Goal: Task Accomplishment & Management: Use online tool/utility

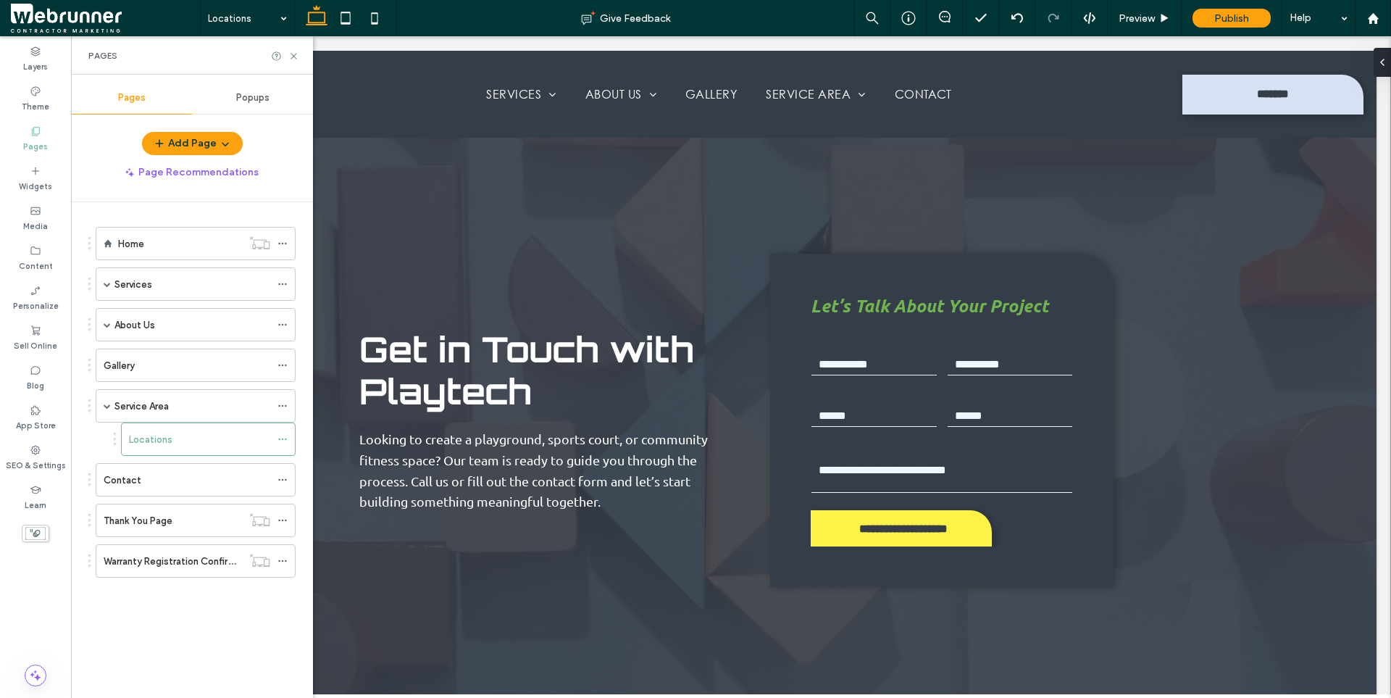
scroll to position [4058, 0]
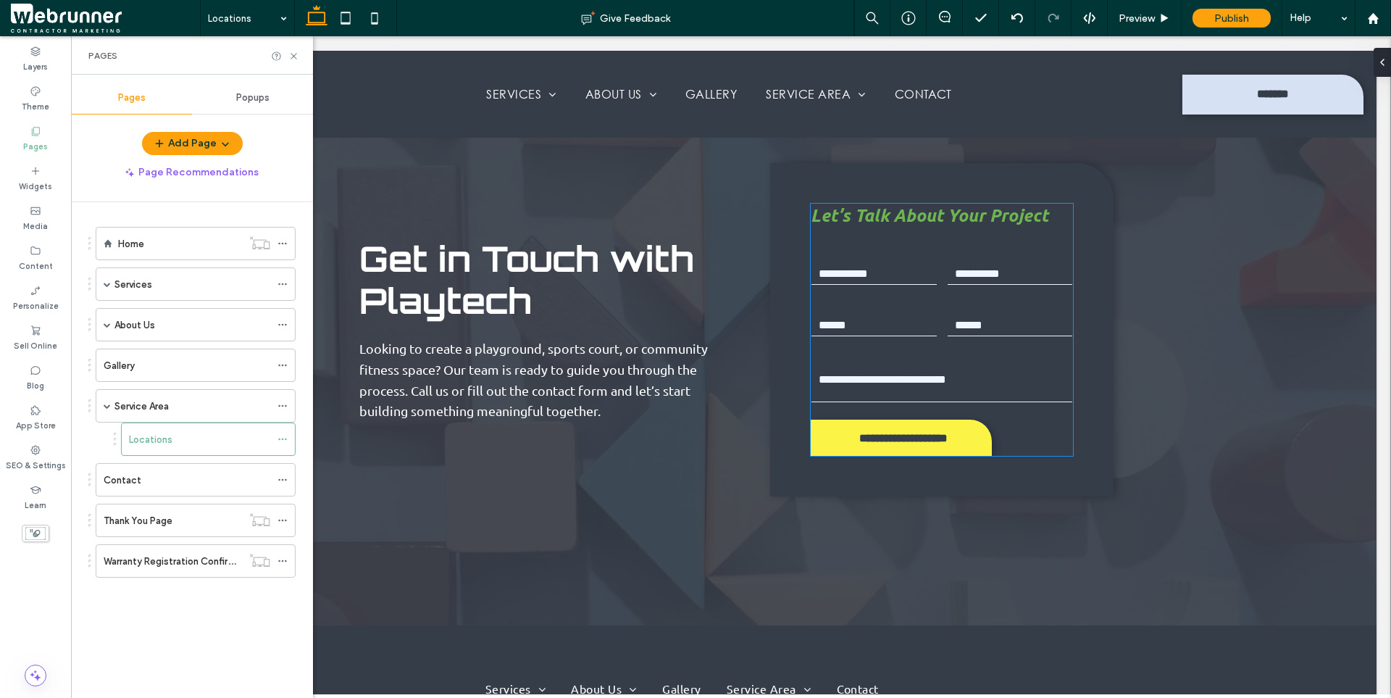
click at [964, 240] on div "First Name Last Name Email: Phone: Free Text" at bounding box center [942, 325] width 273 height 170
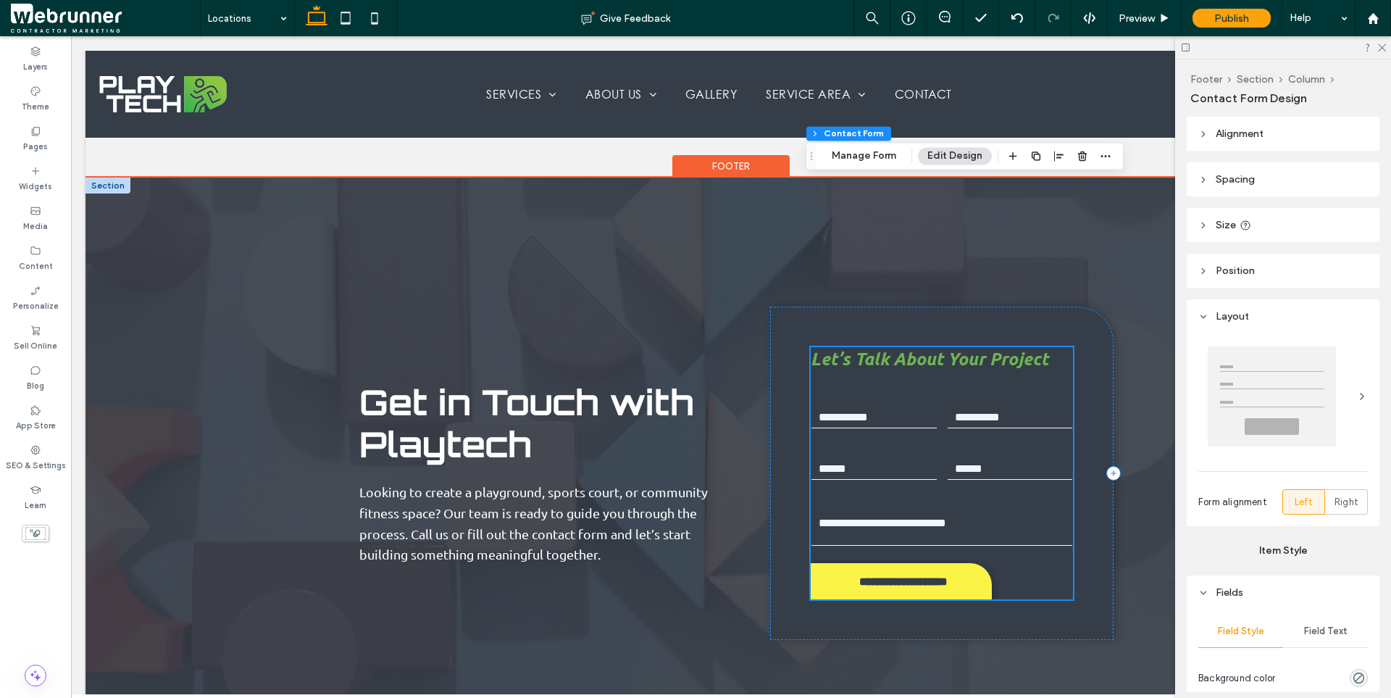
scroll to position [3913, 0]
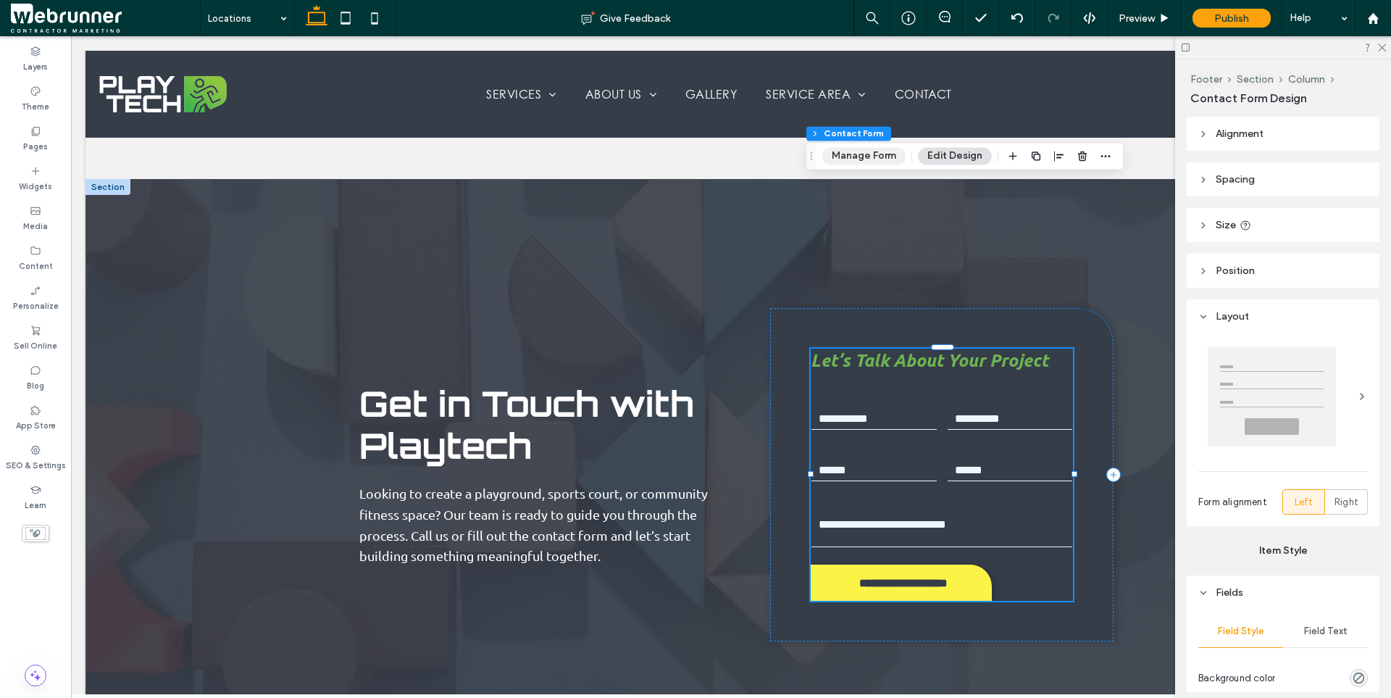
click at [874, 156] on button "Manage Form" at bounding box center [863, 155] width 83 height 17
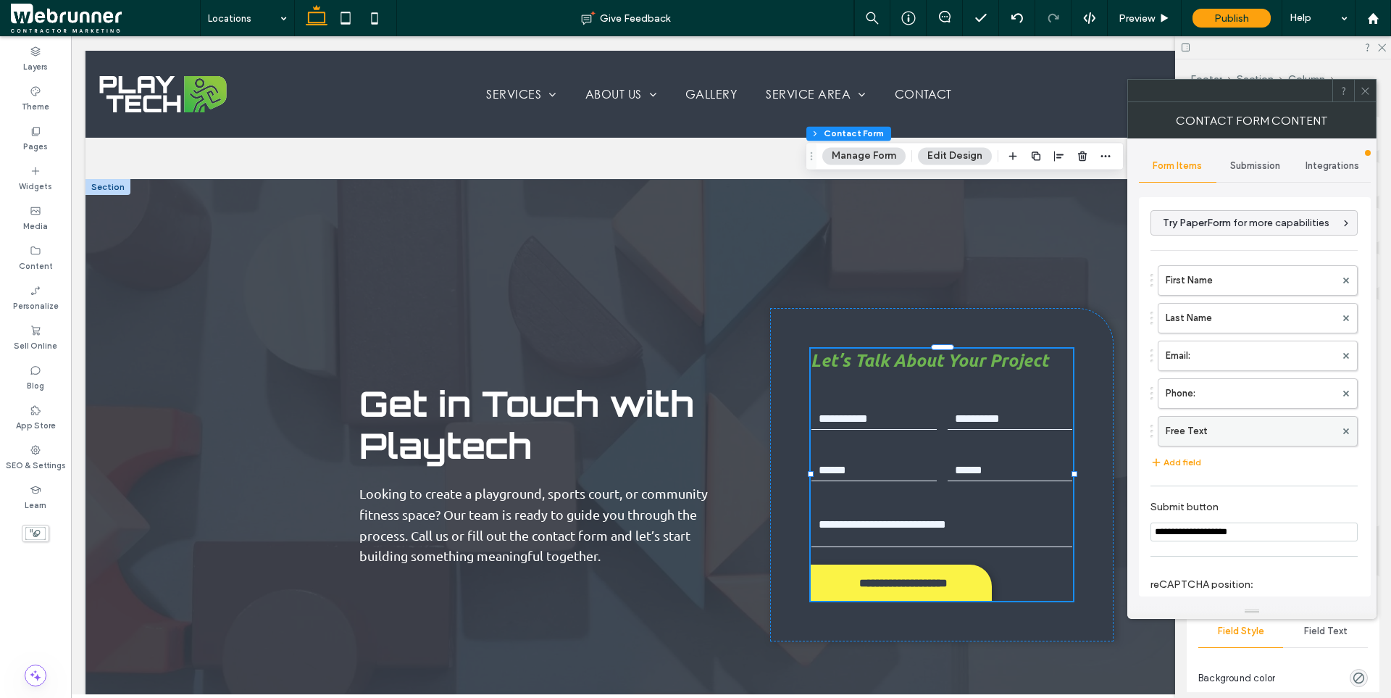
click at [1191, 430] on label "Free Text" at bounding box center [1251, 431] width 170 height 29
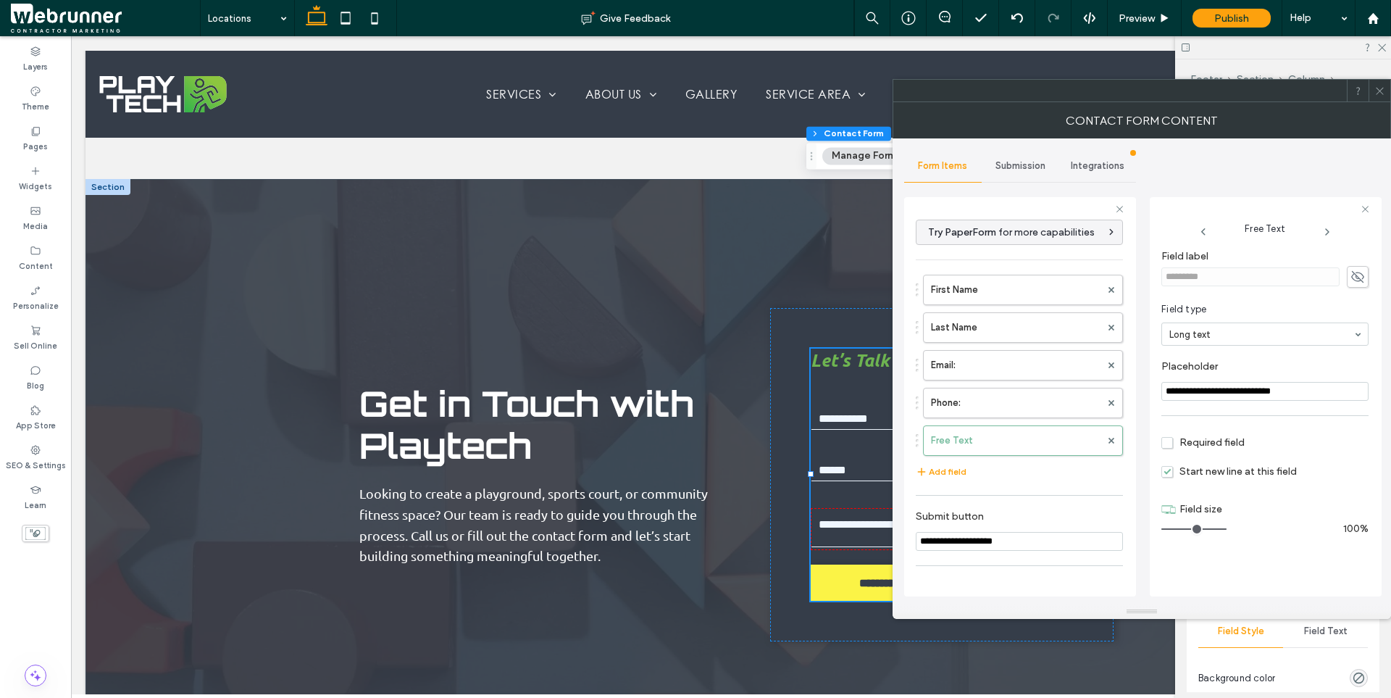
click at [1382, 86] on icon at bounding box center [1380, 91] width 11 height 11
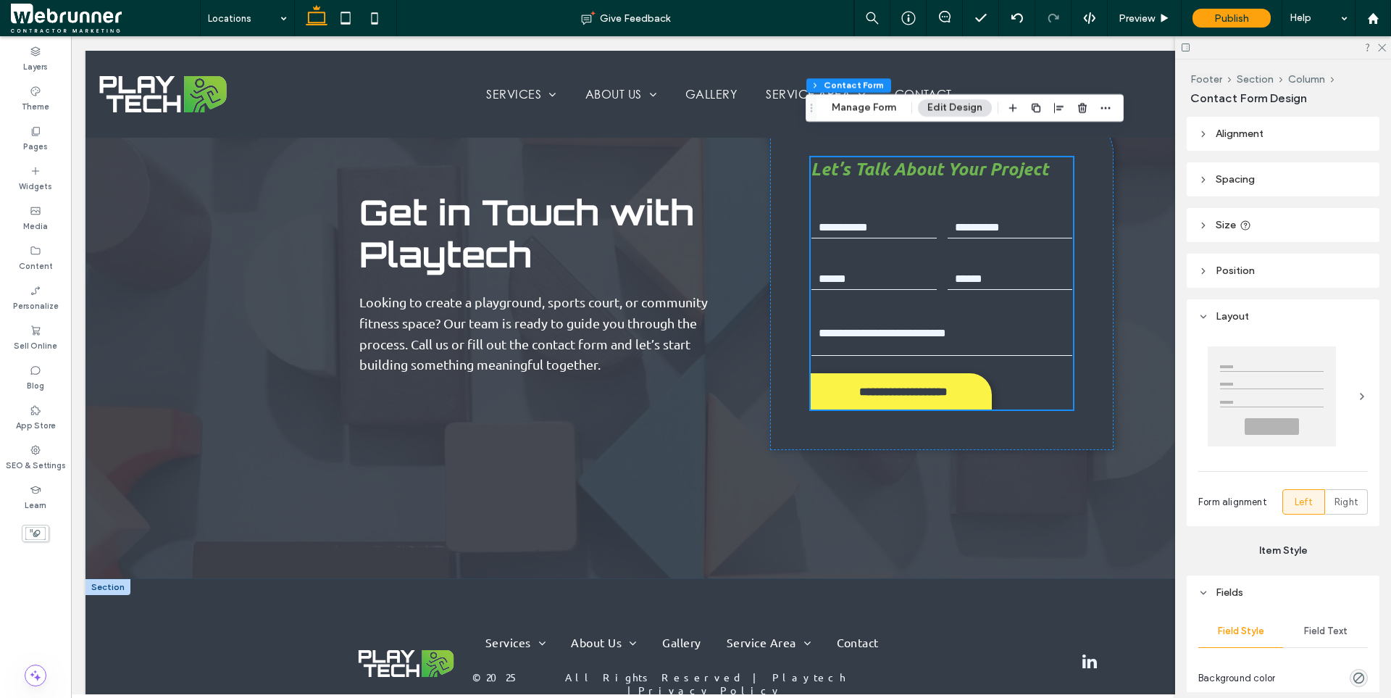
scroll to position [3887, 0]
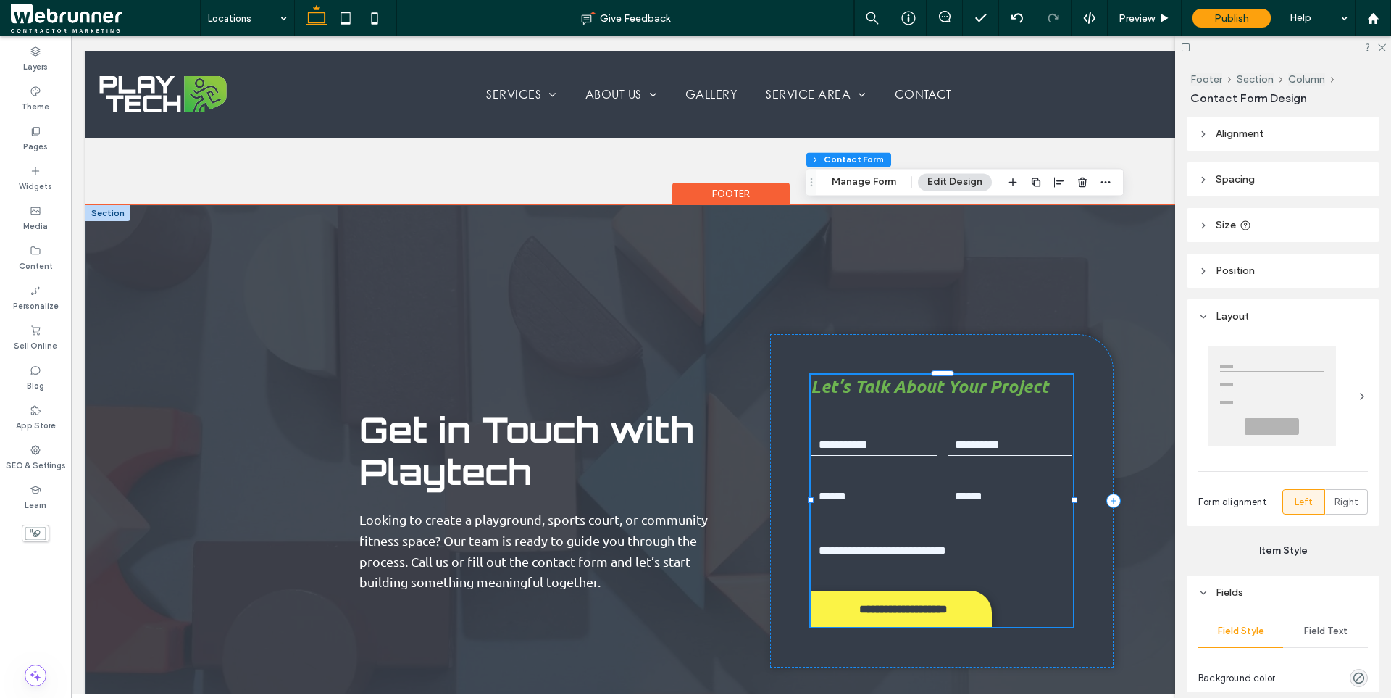
click at [927, 411] on div "First Name Last Name Email: Phone: Free Text" at bounding box center [942, 496] width 273 height 170
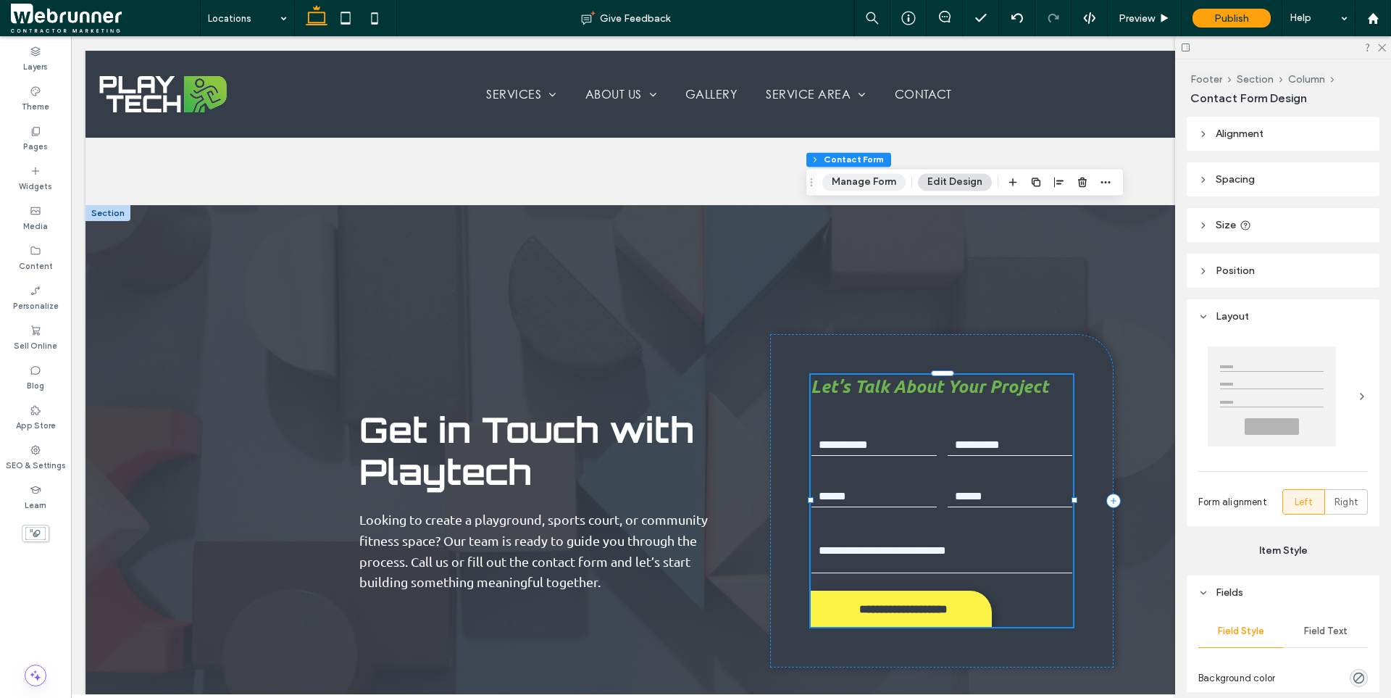
click at [864, 184] on button "Manage Form" at bounding box center [863, 181] width 83 height 17
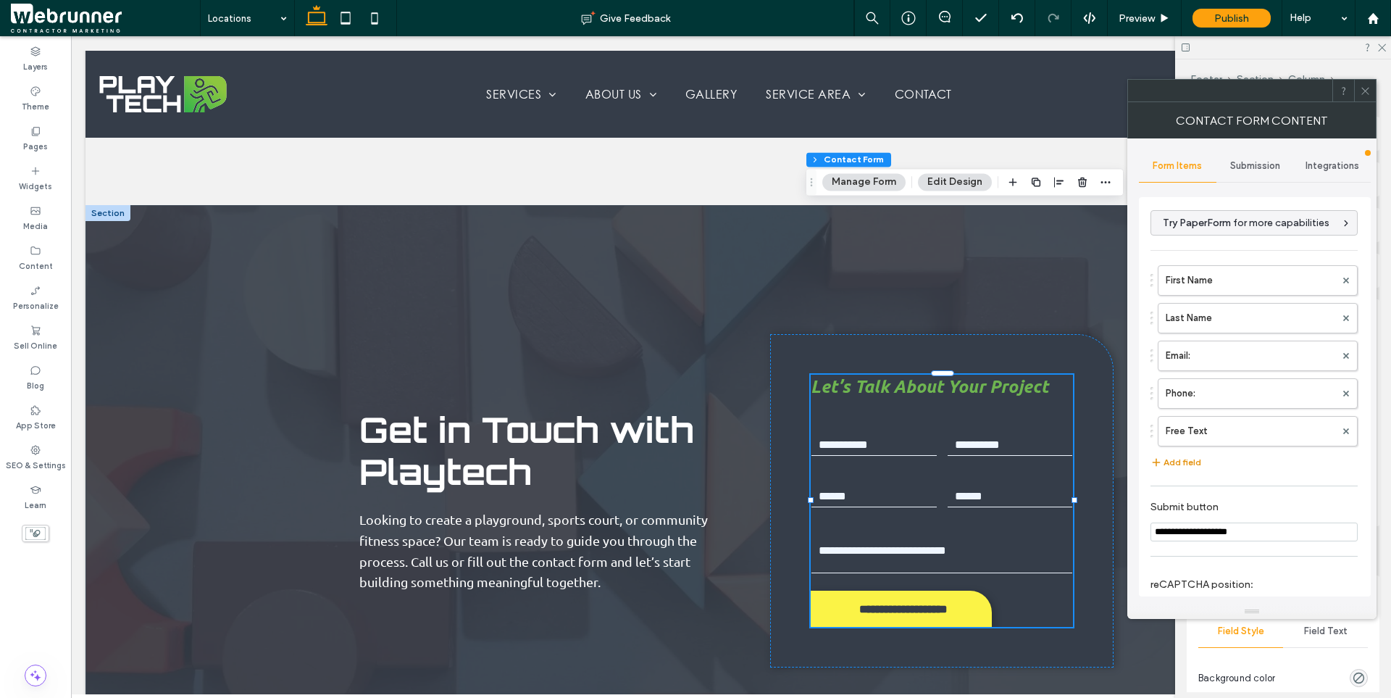
click at [1178, 466] on button "Add field" at bounding box center [1176, 462] width 51 height 17
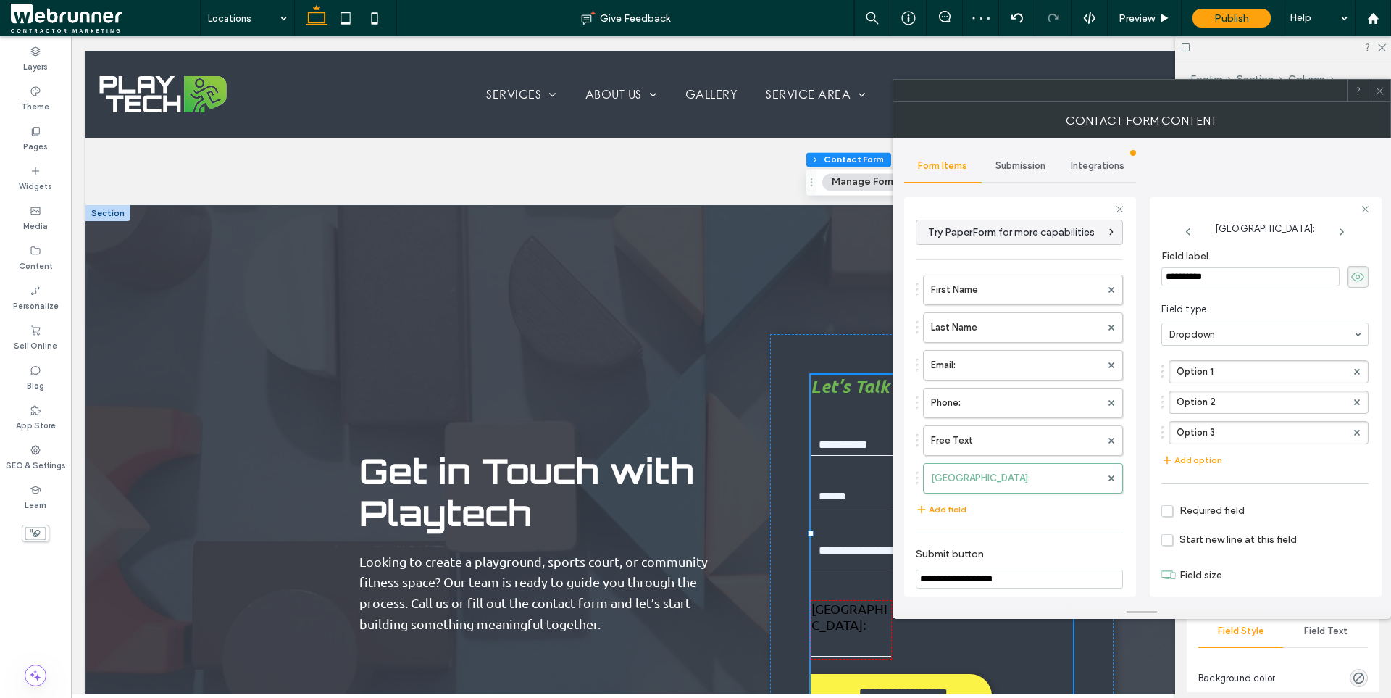
scroll to position [20, 0]
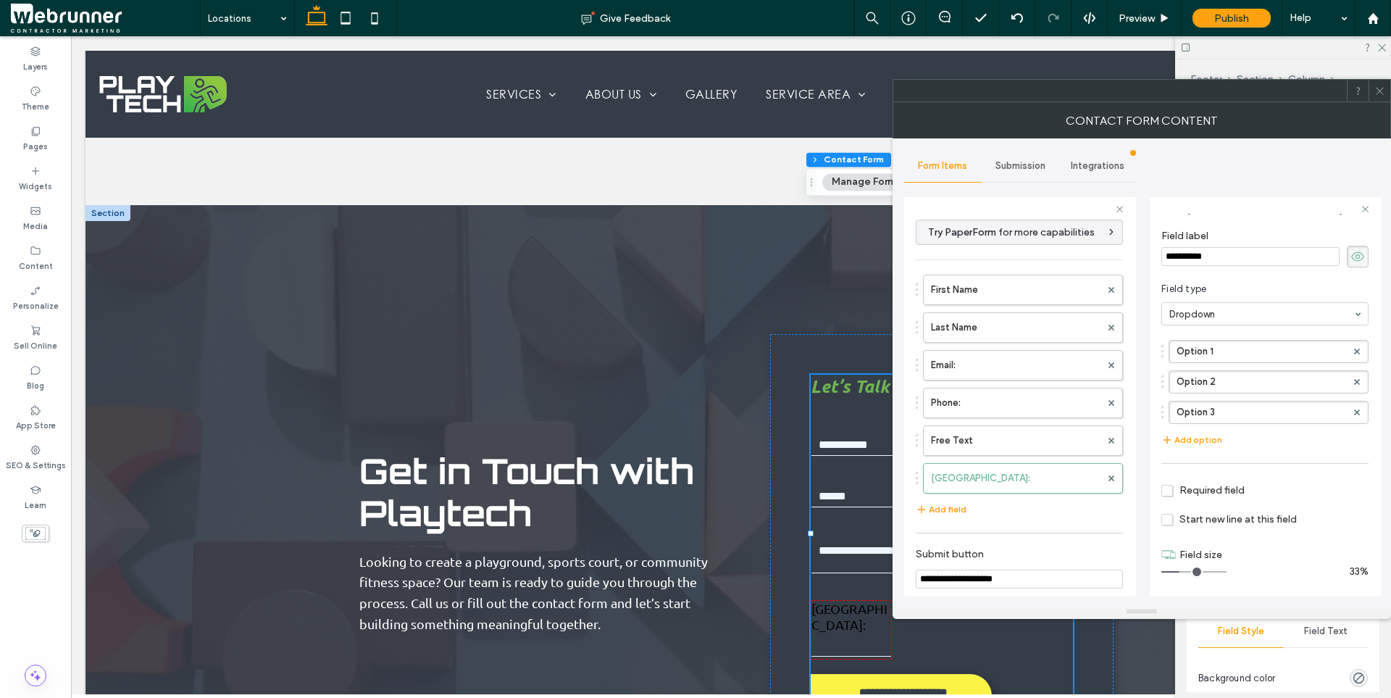
click at [1382, 90] on icon at bounding box center [1380, 91] width 11 height 11
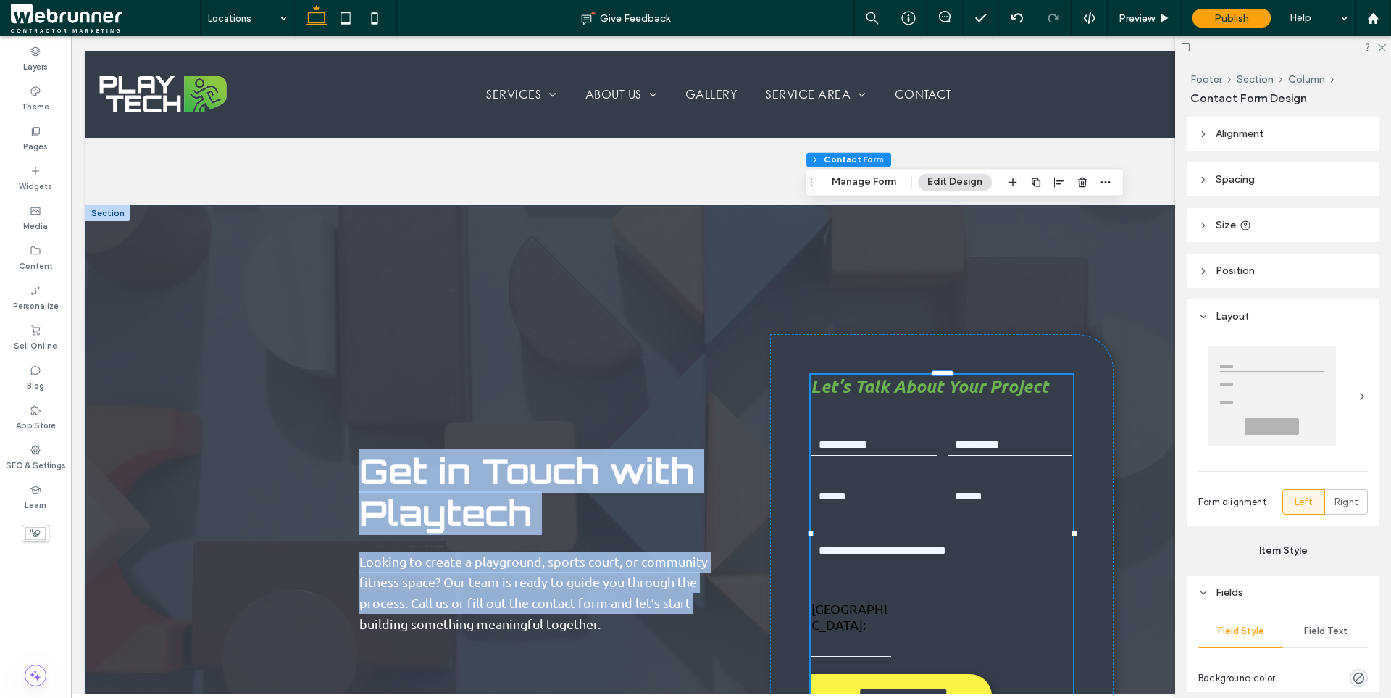
drag, startPoint x: 111, startPoint y: 471, endPoint x: -380, endPoint y: 449, distance: 491.1
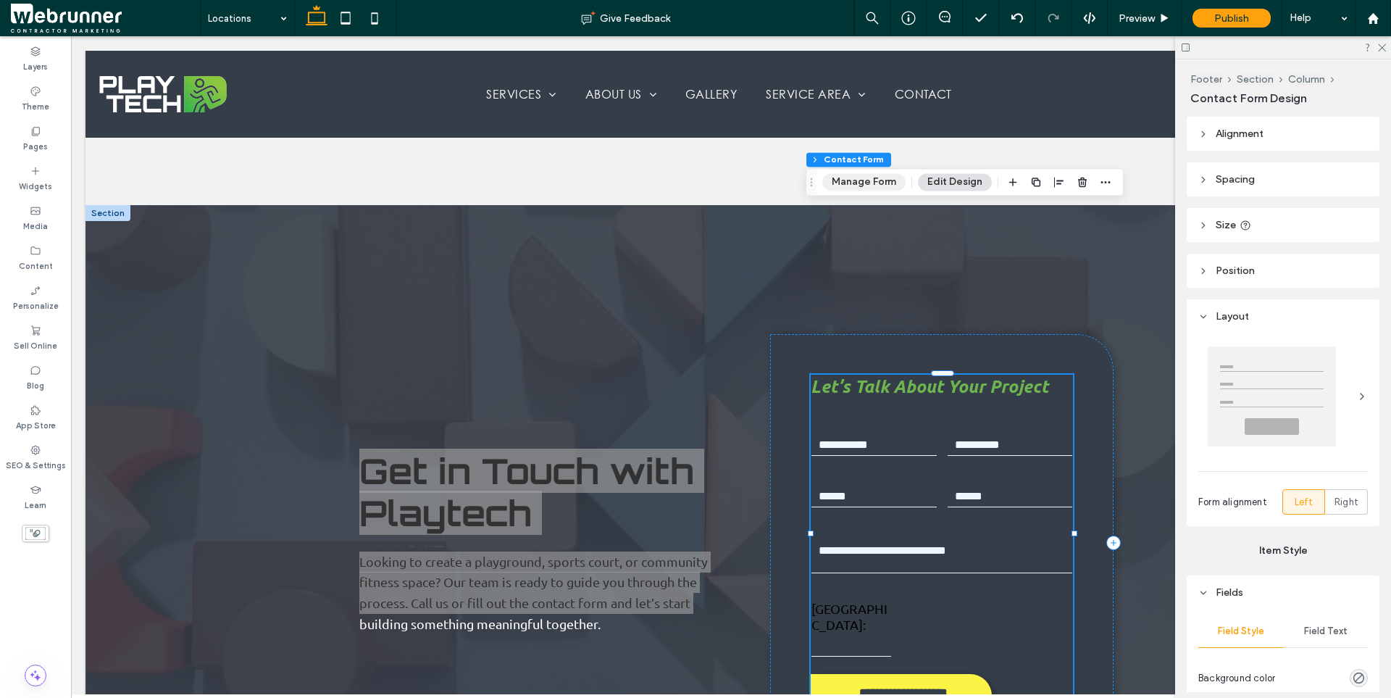
click at [853, 190] on button "Manage Form" at bounding box center [863, 181] width 83 height 17
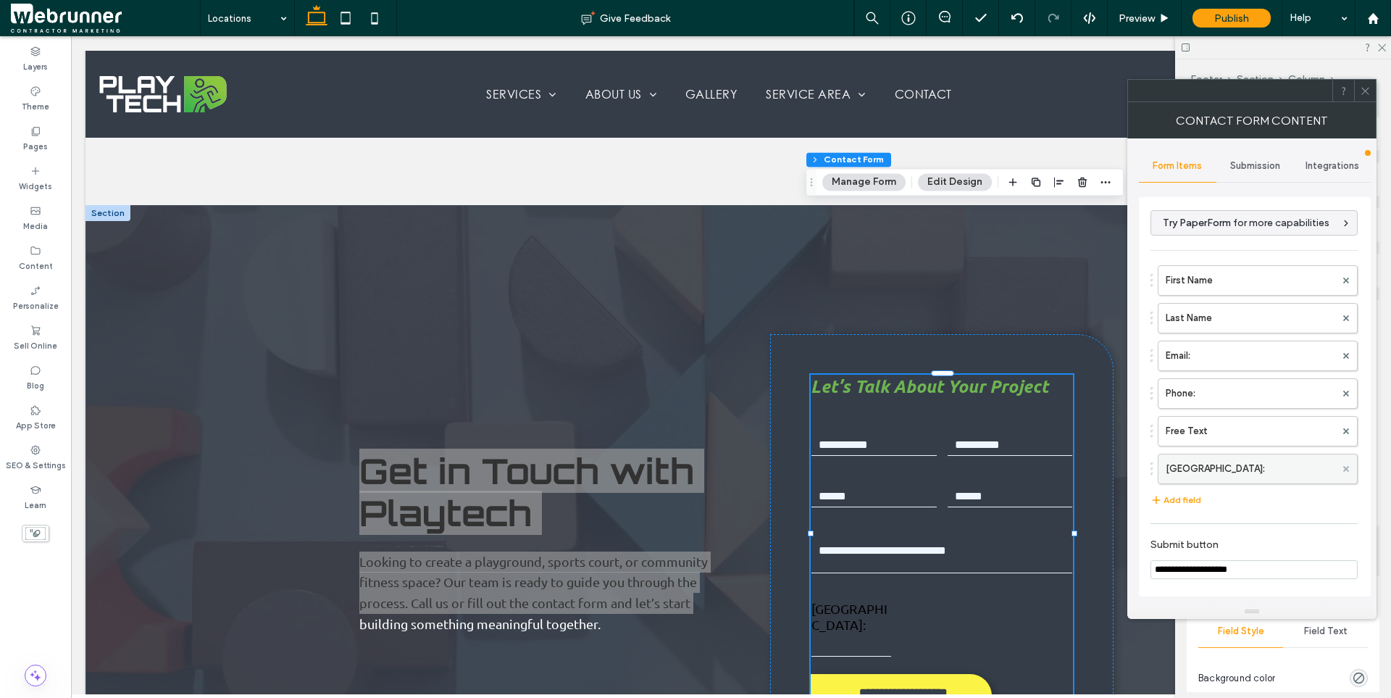
click at [1343, 473] on span at bounding box center [1346, 469] width 6 height 22
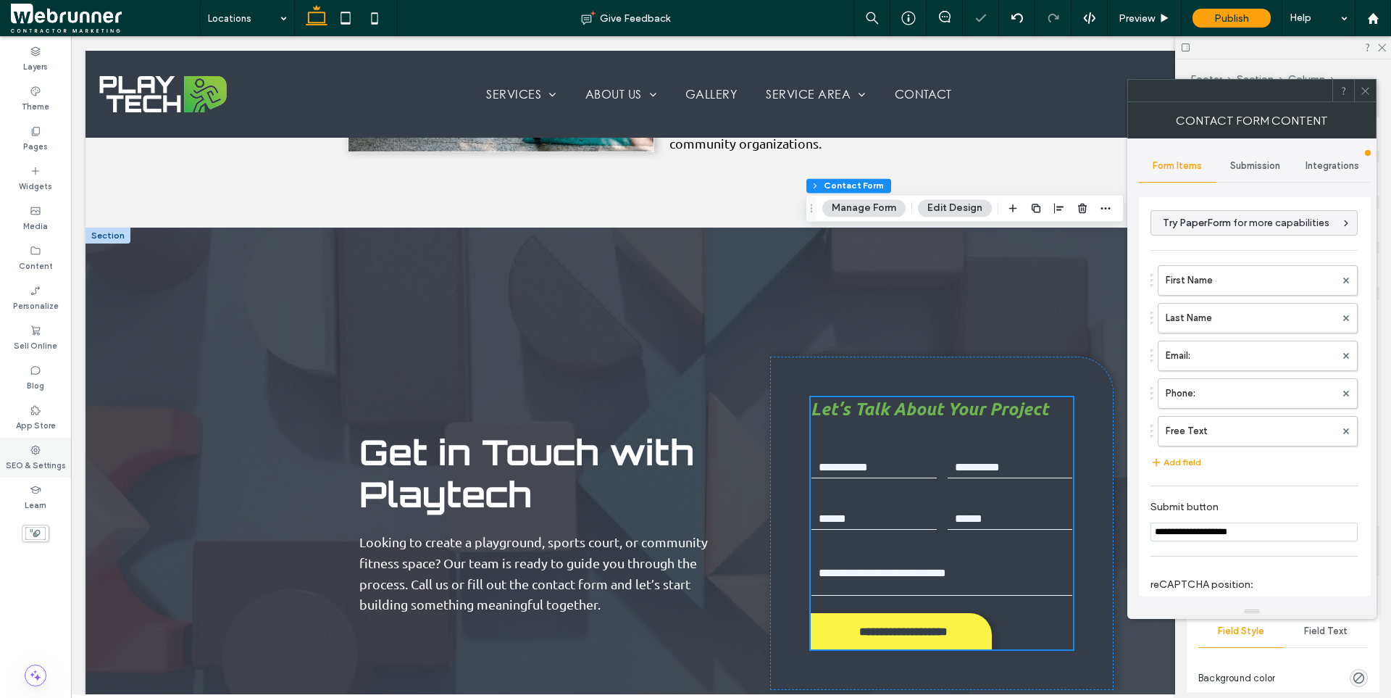
scroll to position [3850, 0]
